Goal: Task Accomplishment & Management: Complete application form

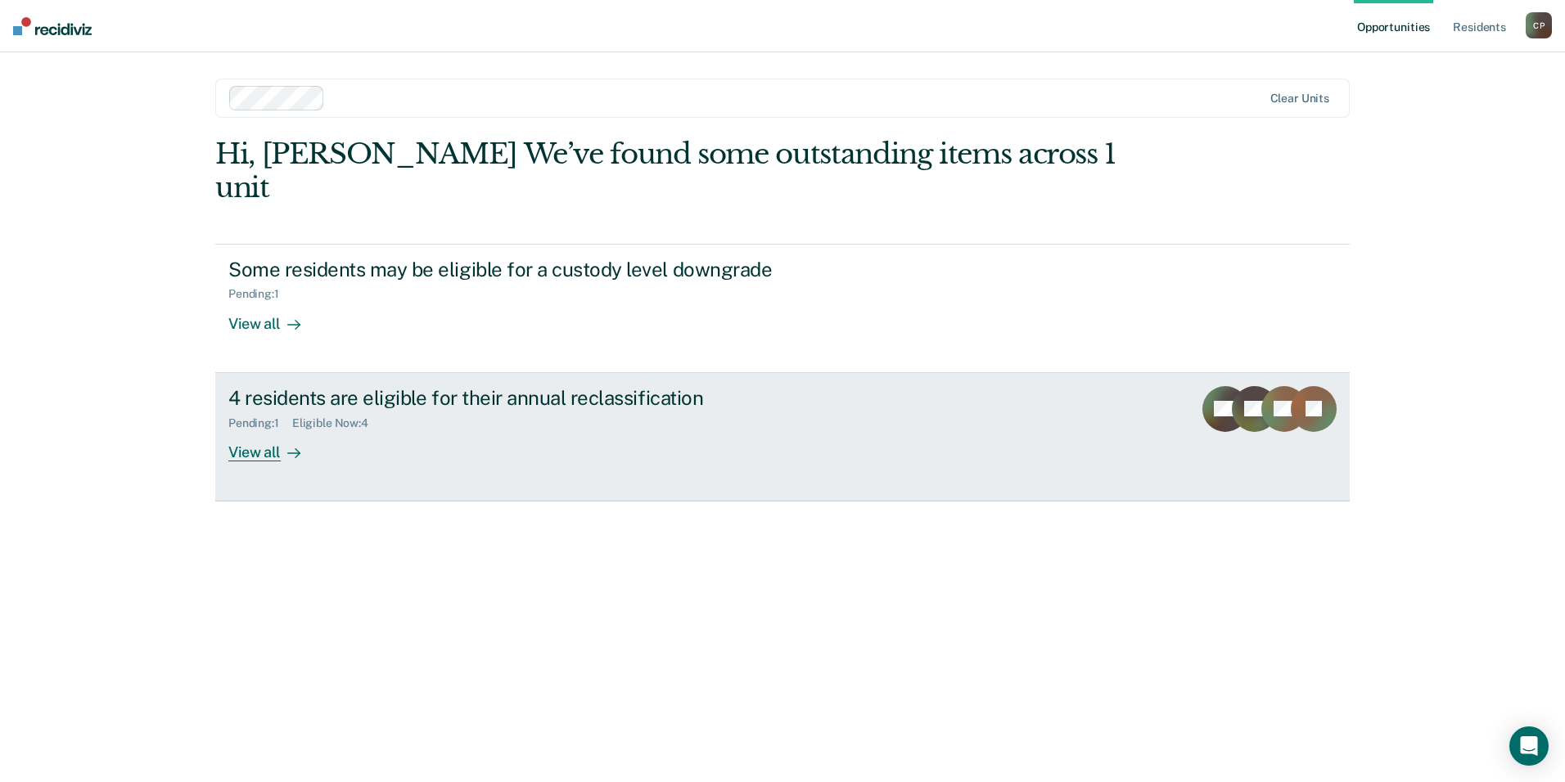
click at [530, 410] on div "Pending : 1 Eligible Now : 4" at bounding box center [515, 420] width 575 height 20
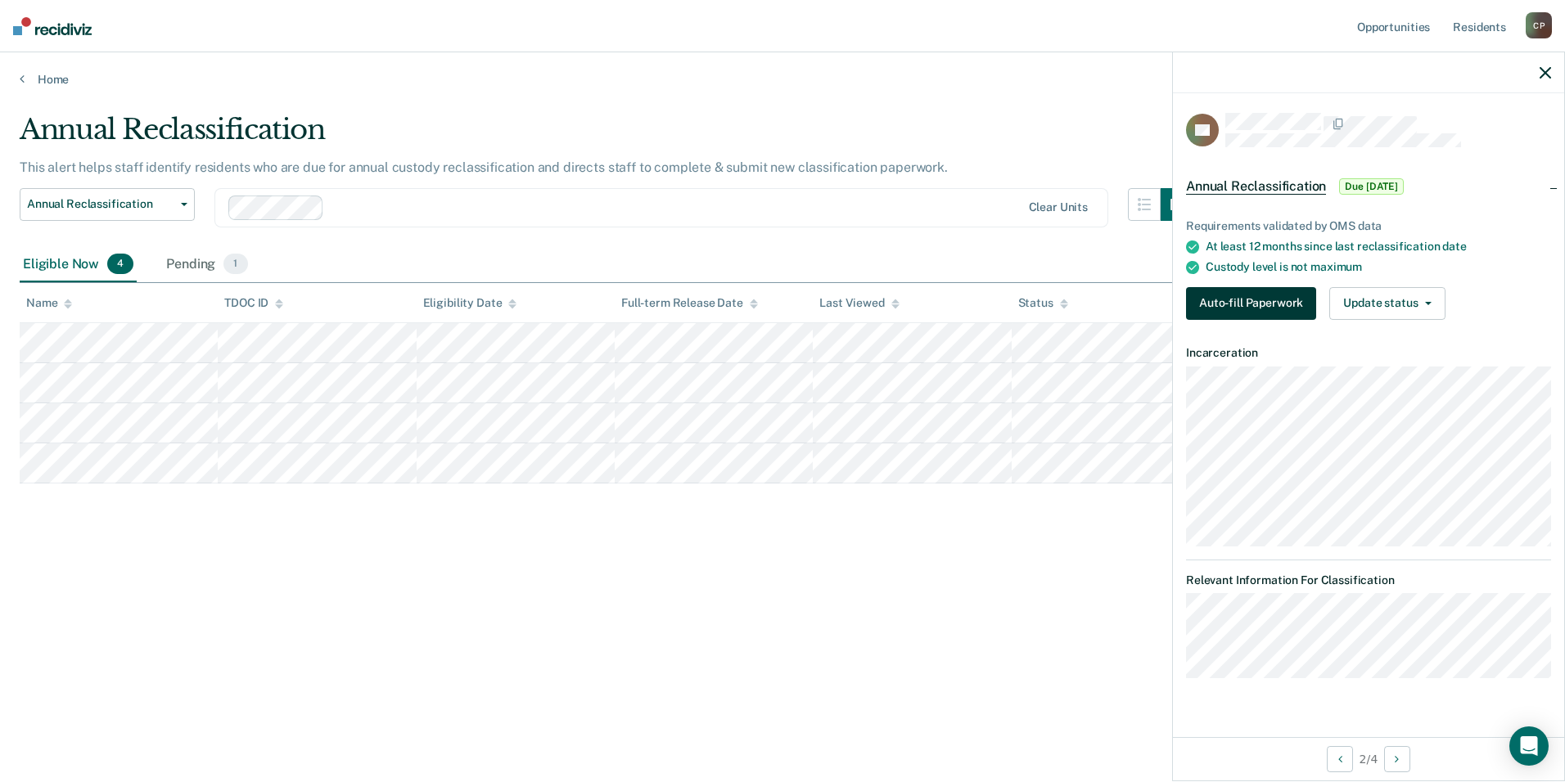
click at [1238, 306] on button "Auto-fill Paperwork" at bounding box center [1251, 303] width 130 height 33
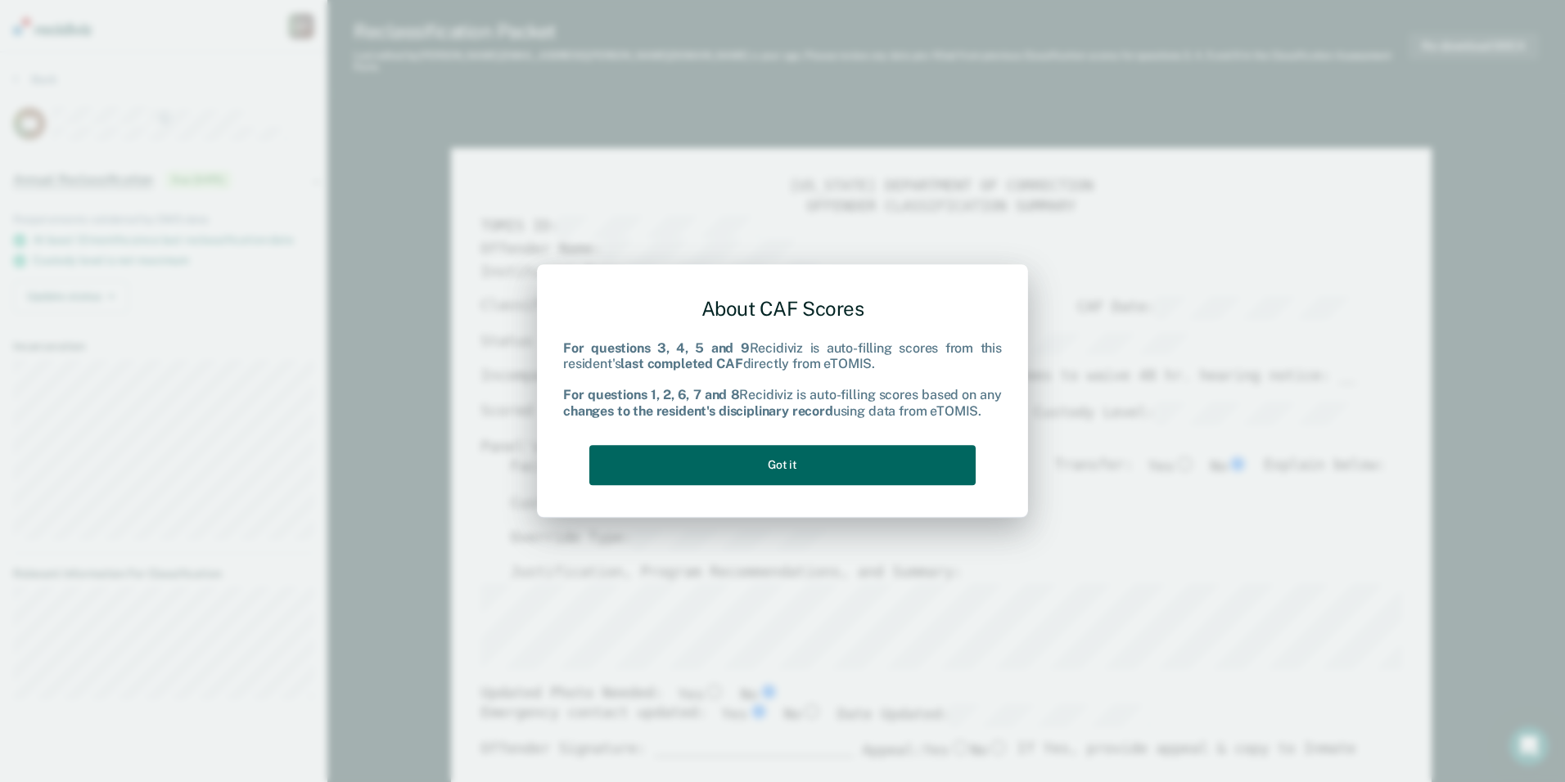
click at [781, 463] on button "Got it" at bounding box center [782, 465] width 386 height 40
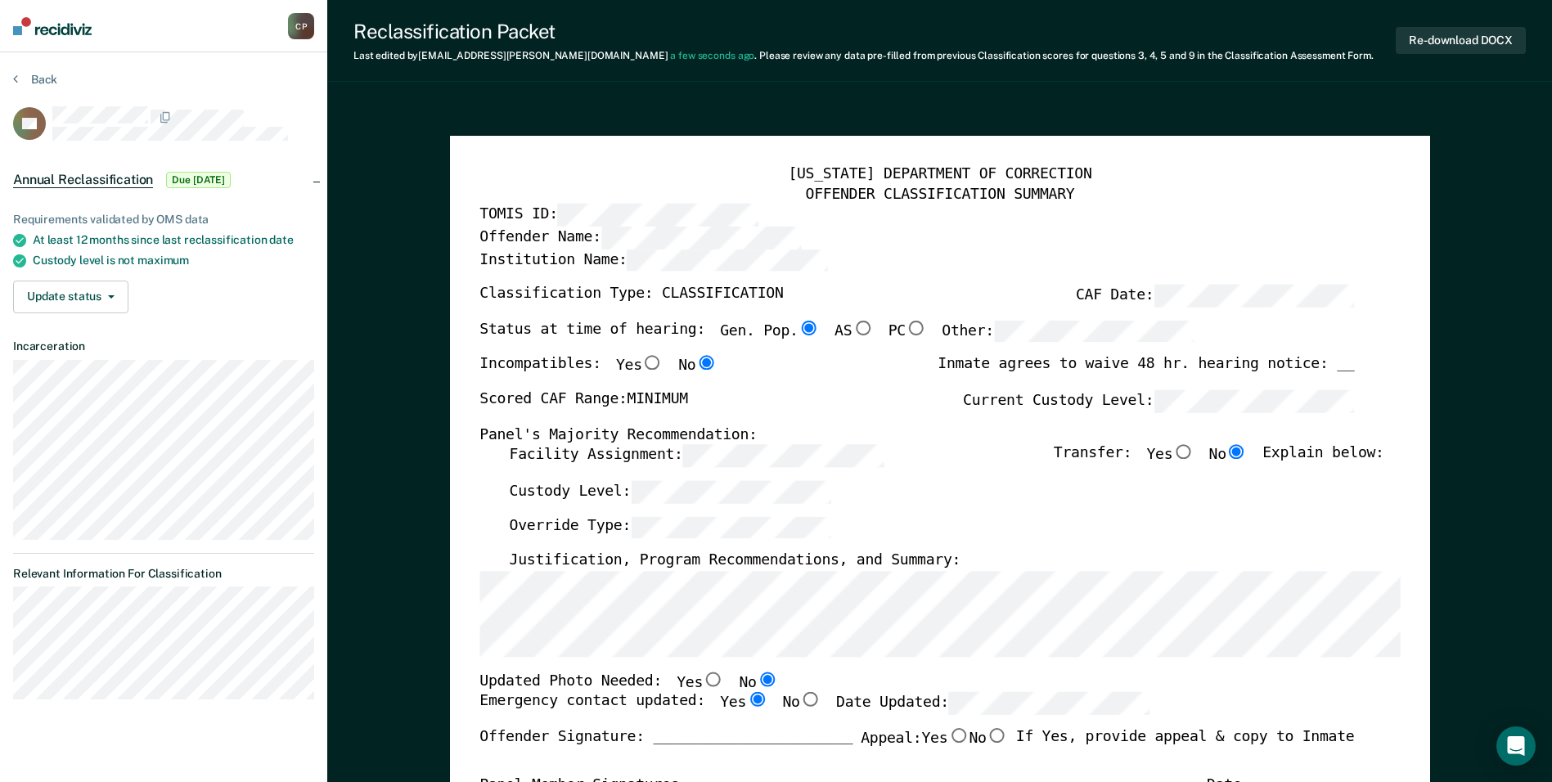
click at [999, 539] on div "Override Type:" at bounding box center [946, 534] width 875 height 36
click at [703, 680] on input "Yes" at bounding box center [713, 679] width 21 height 15
type textarea "x"
radio input "true"
radio input "false"
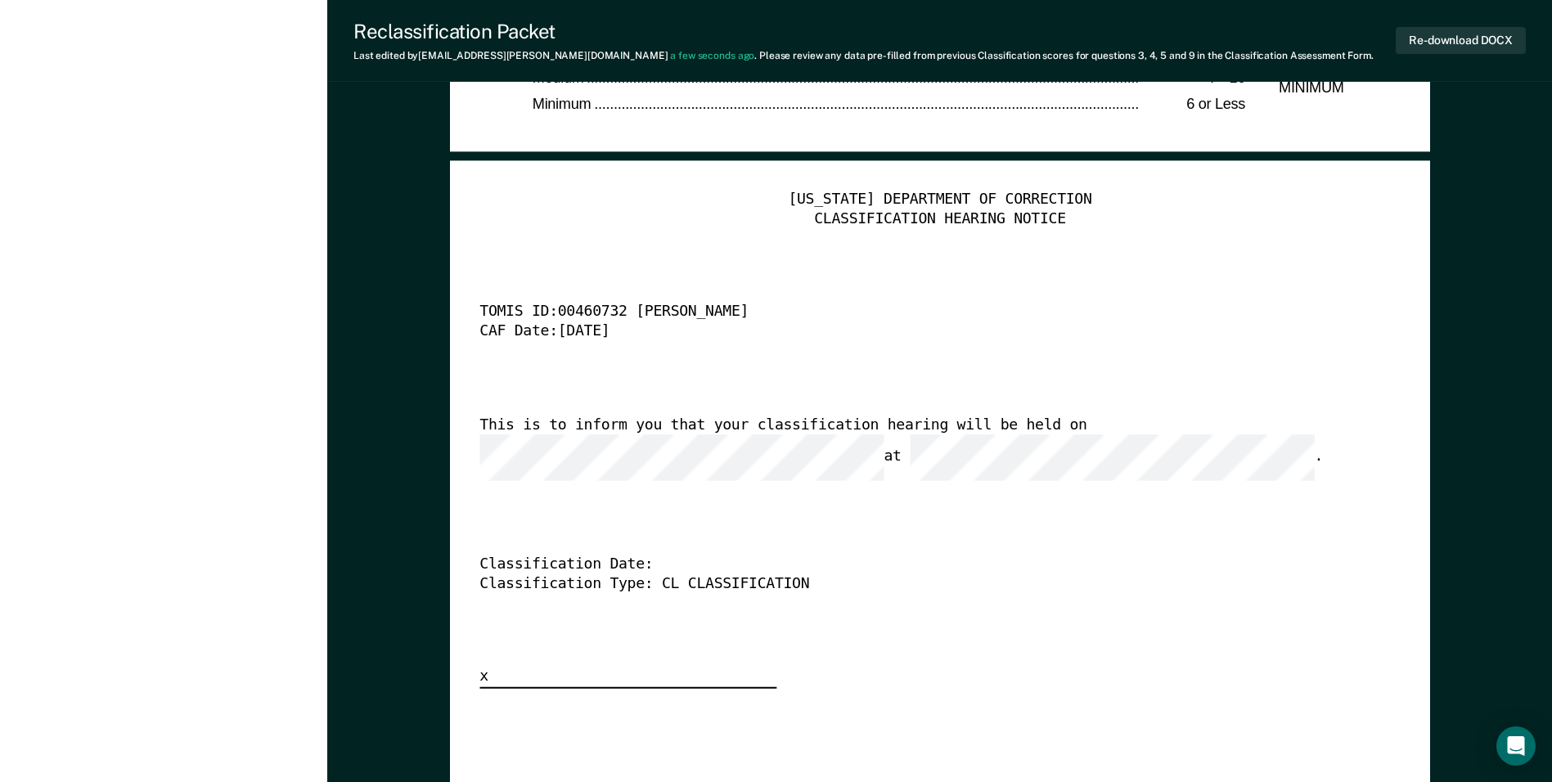
scroll to position [3928, 0]
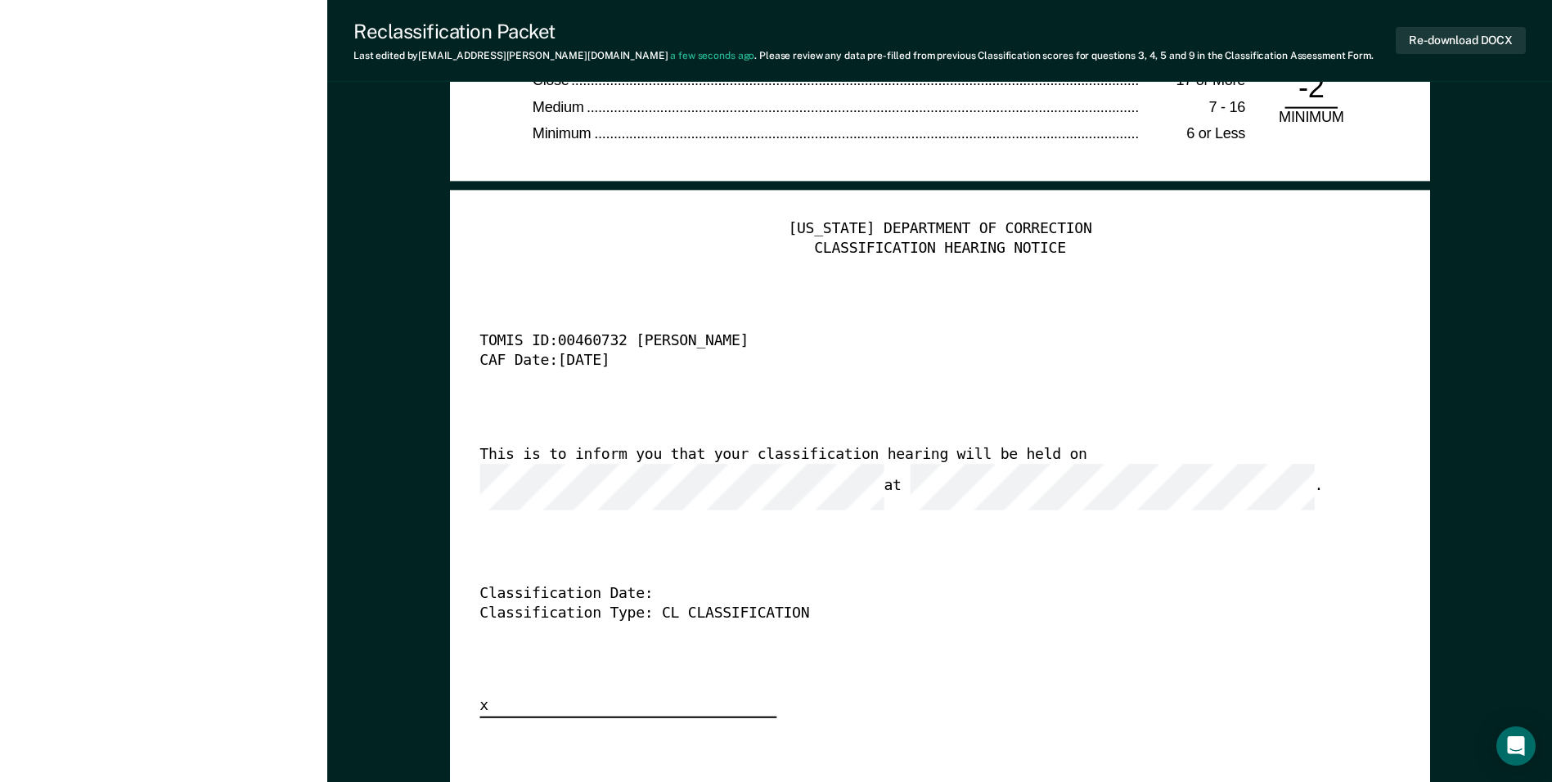
drag, startPoint x: 1198, startPoint y: 537, endPoint x: 1219, endPoint y: 517, distance: 29.0
click at [1203, 529] on div "[US_STATE] DEPARTMENT OF CORRECTION CLASSIFICATION HEARING NOTICE TOMIS ID: 004…" at bounding box center [940, 468] width 921 height 498
click at [1441, 42] on button "Re-download DOCX" at bounding box center [1461, 40] width 130 height 27
type textarea "x"
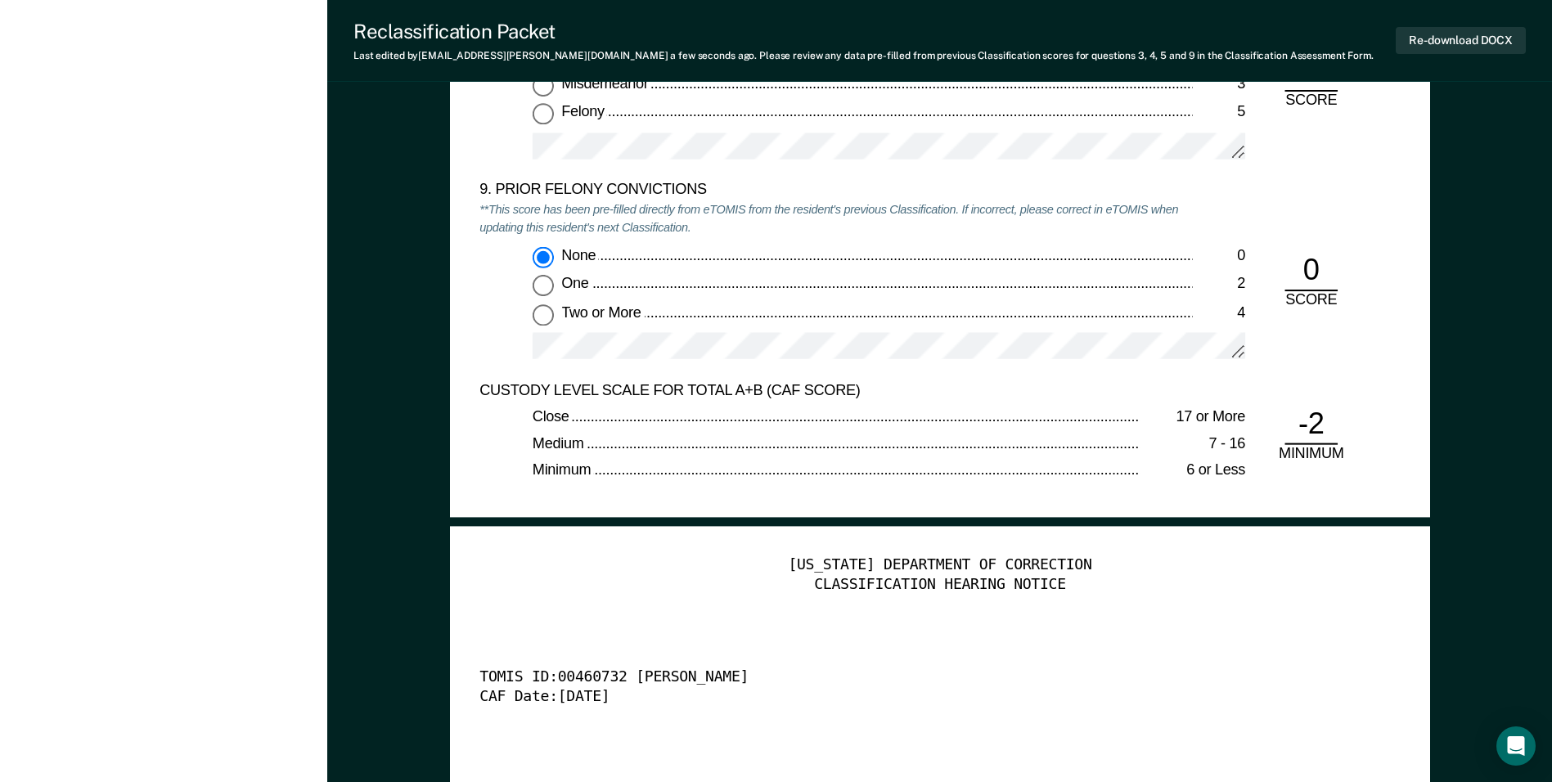
scroll to position [3683, 0]
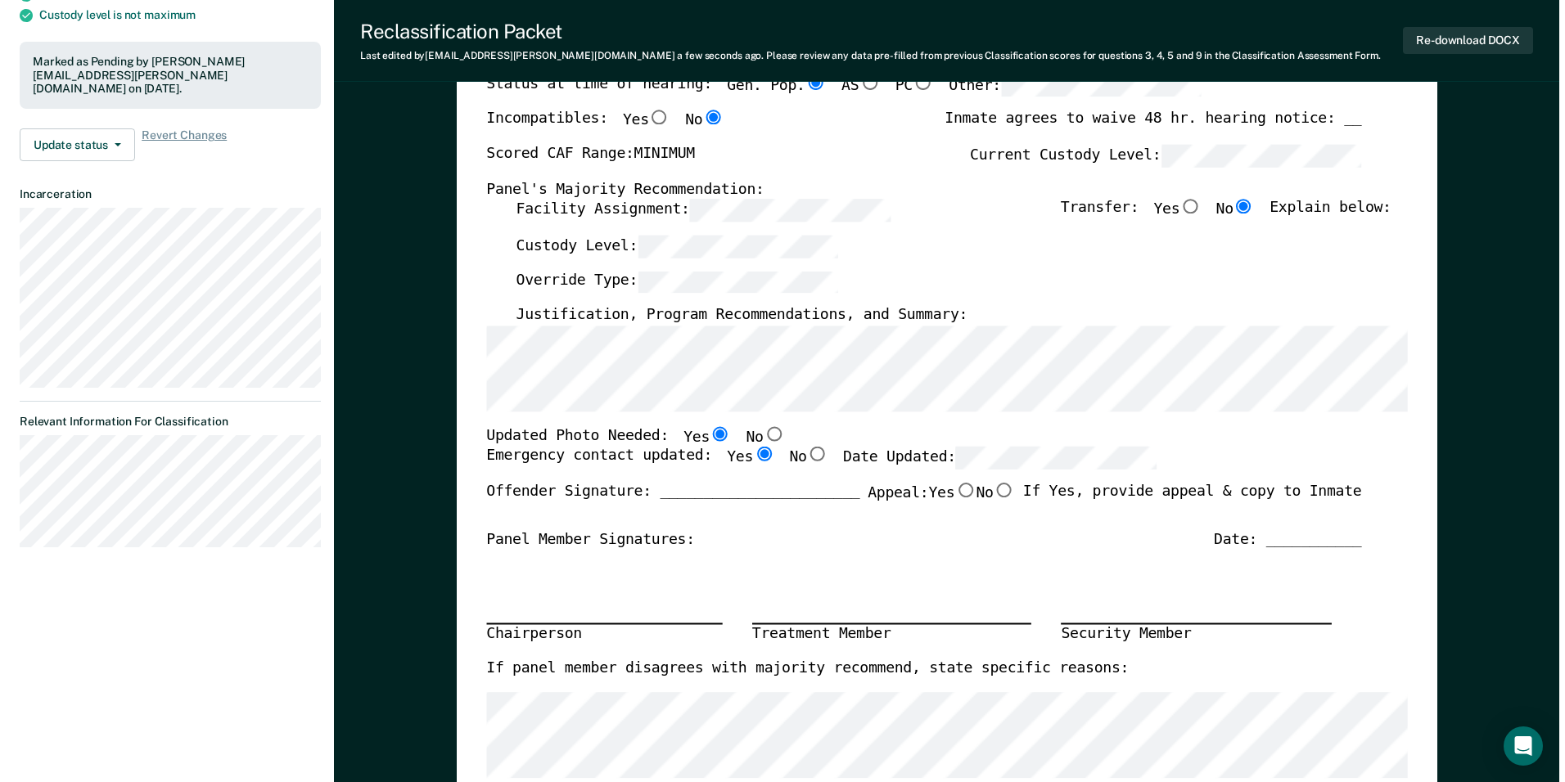
scroll to position [0, 0]
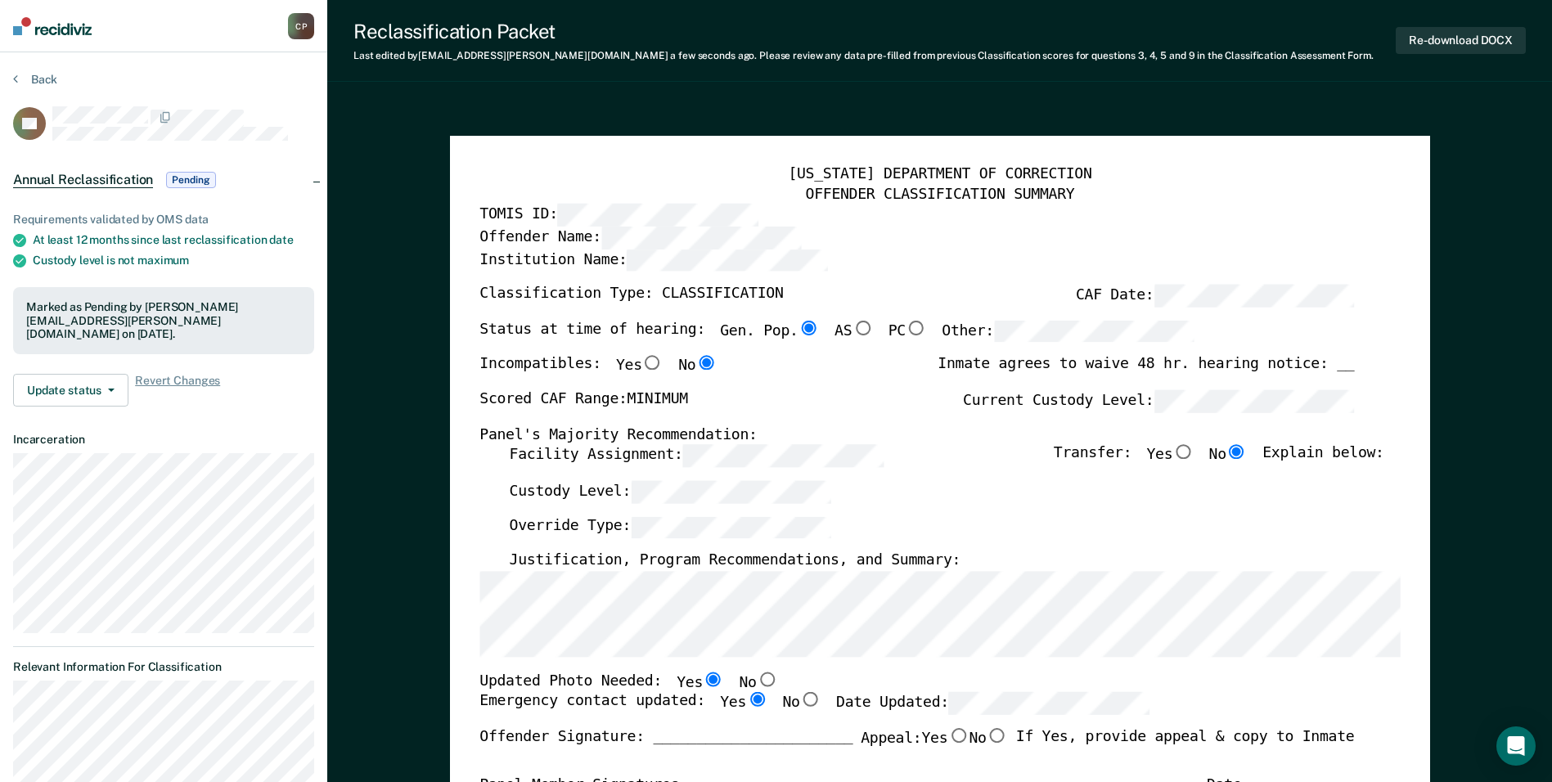
click at [49, 67] on section "Back RC Annual Reclassification Pending Requirements validated by OMS data At l…" at bounding box center [163, 438] width 327 height 773
click at [48, 79] on button "Back" at bounding box center [35, 79] width 44 height 15
